Goal: Task Accomplishment & Management: Complete application form

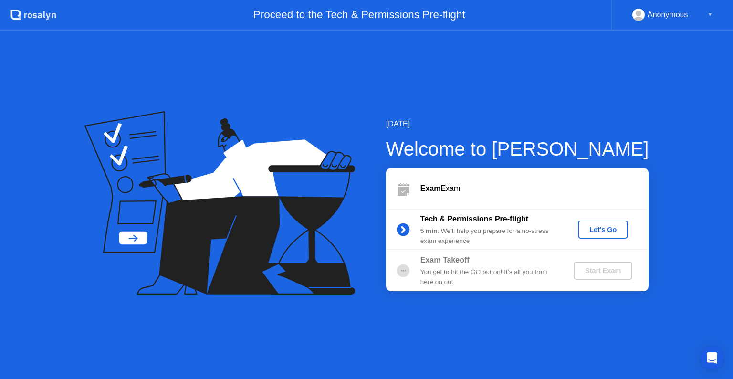
click at [601, 227] on div "Let's Go" at bounding box center [602, 230] width 42 height 8
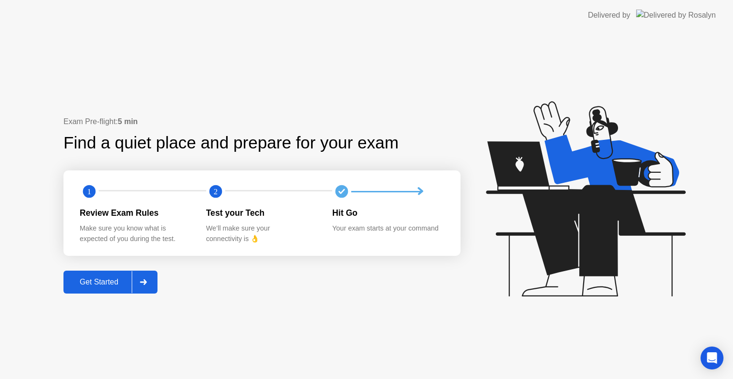
click at [138, 286] on div at bounding box center [143, 282] width 23 height 22
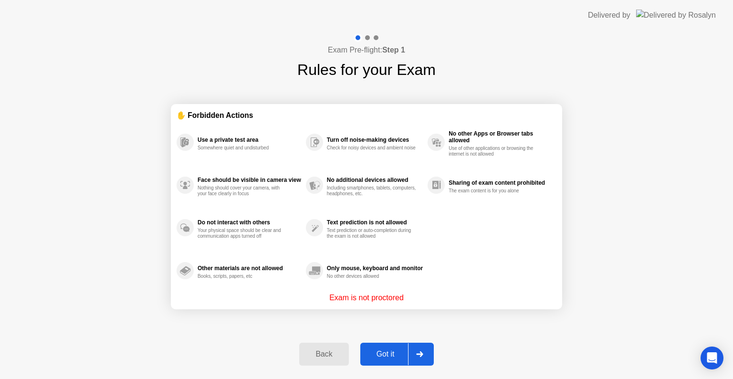
click at [427, 347] on div at bounding box center [419, 354] width 23 height 22
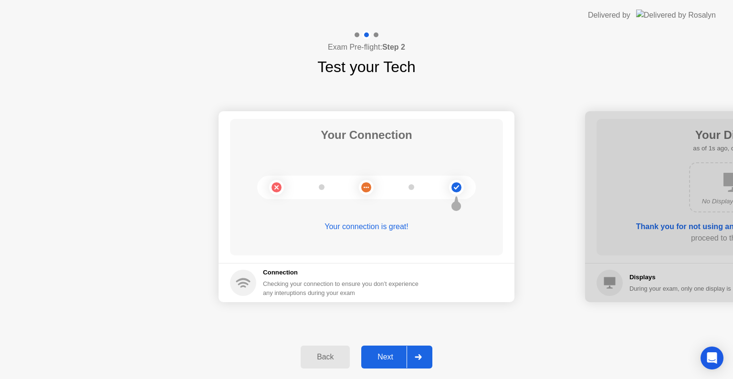
click at [426, 354] on div at bounding box center [417, 357] width 23 height 22
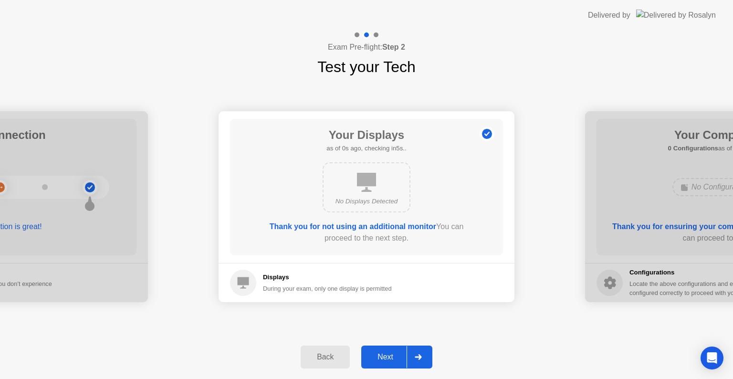
click at [426, 354] on div at bounding box center [417, 357] width 23 height 22
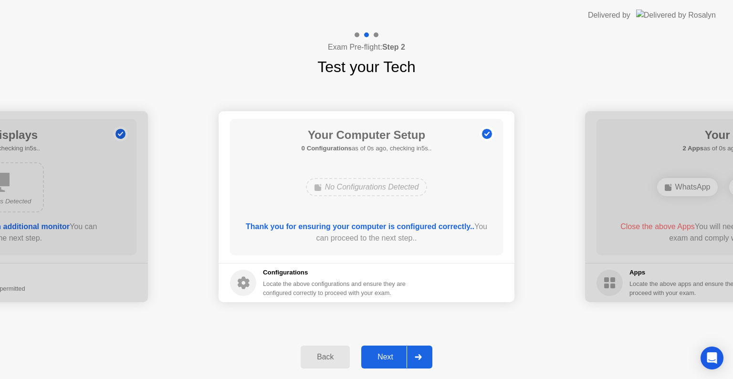
click at [426, 354] on div at bounding box center [417, 357] width 23 height 22
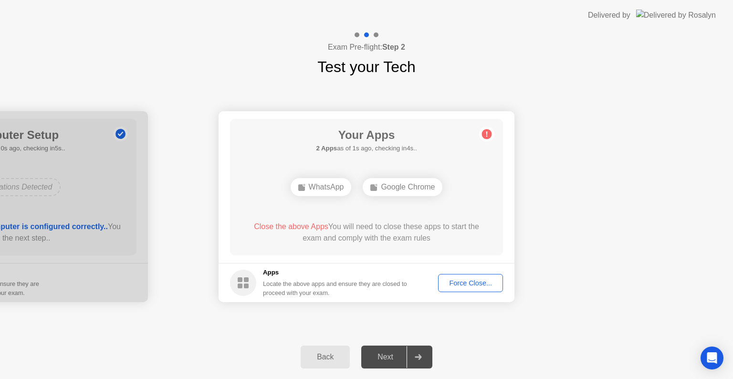
click at [471, 281] on div "Force Close..." at bounding box center [470, 283] width 58 height 8
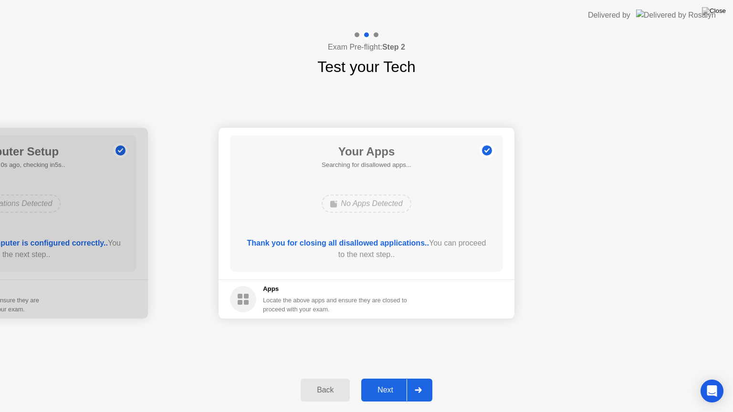
click at [418, 378] on div at bounding box center [417, 390] width 23 height 22
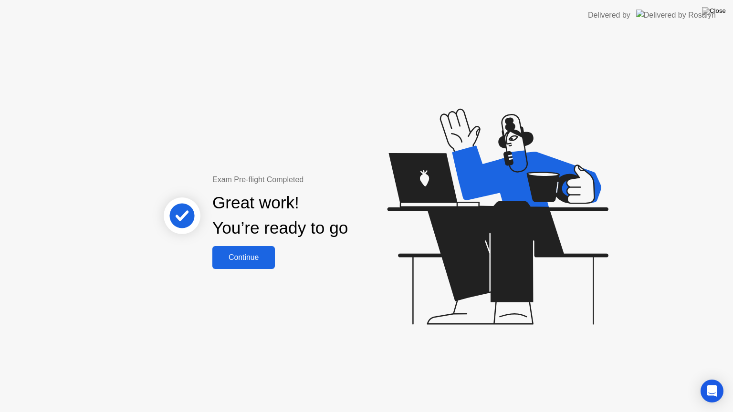
click at [260, 264] on button "Continue" at bounding box center [243, 257] width 62 height 23
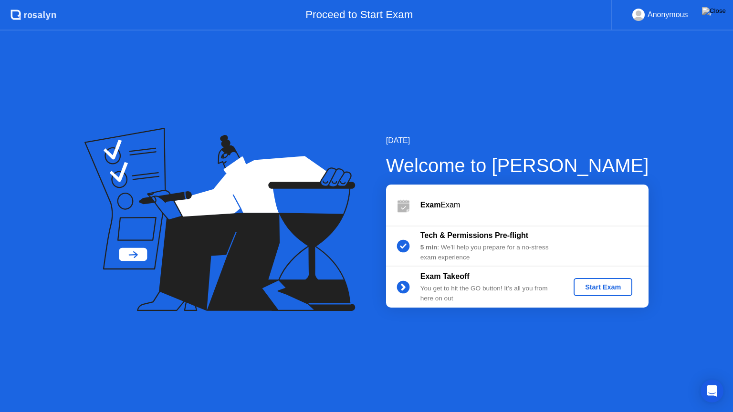
click at [631, 284] on button "Start Exam" at bounding box center [602, 287] width 59 height 18
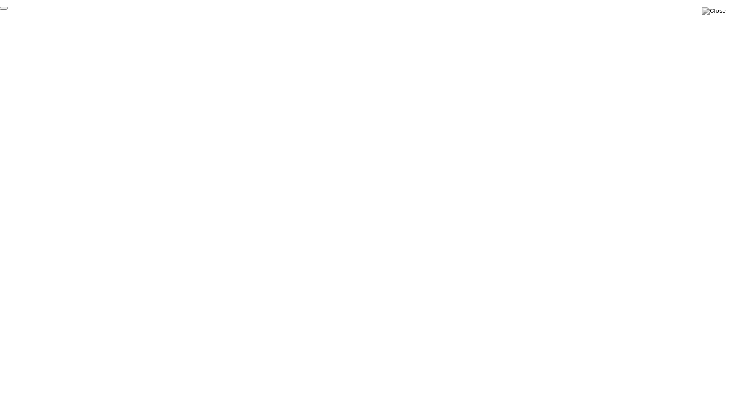
click div "End Proctoring Session"
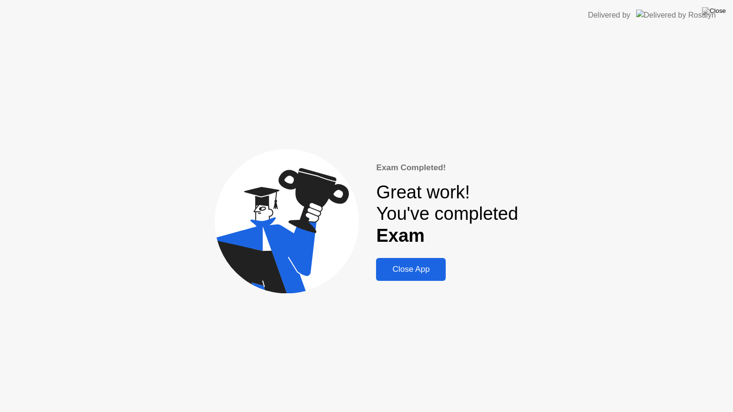
click at [416, 285] on div "Exam Completed! Great work! You've completed Exam Close App" at bounding box center [366, 222] width 733 height 382
click at [430, 269] on div "Close App" at bounding box center [411, 270] width 64 height 10
